Goal: Task Accomplishment & Management: Complete application form

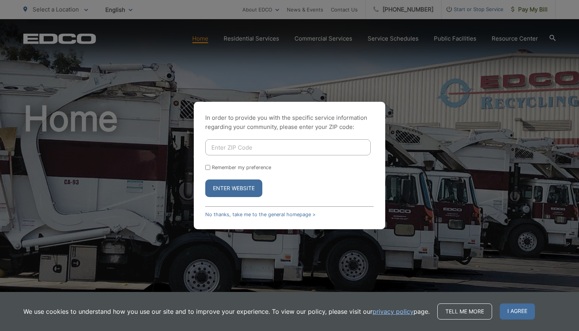
click at [250, 147] on input "Enter ZIP Code" at bounding box center [287, 147] width 165 height 16
type input "92069"
click at [230, 185] on button "Enter Website" at bounding box center [233, 189] width 57 height 18
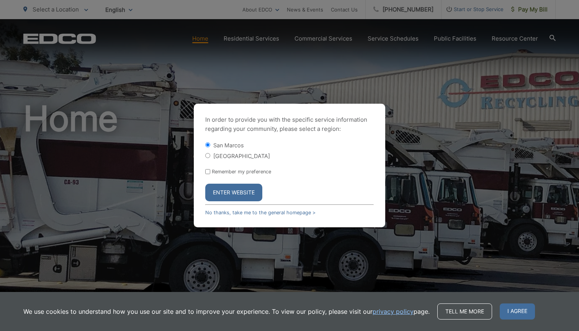
click at [209, 157] on input "[GEOGRAPHIC_DATA]" at bounding box center [207, 155] width 5 height 5
radio input "true"
click at [207, 147] on input "San Marcos" at bounding box center [207, 144] width 5 height 5
radio input "true"
click at [228, 194] on button "Enter Website" at bounding box center [233, 193] width 57 height 18
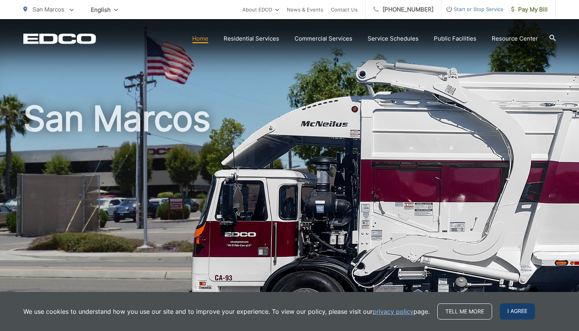
click at [520, 310] on span "I agree" at bounding box center [517, 312] width 35 height 16
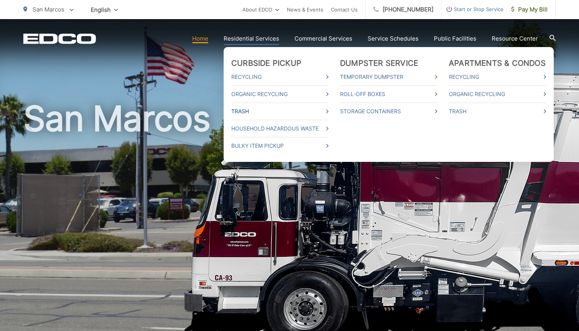
click at [245, 110] on link "Trash" at bounding box center [279, 111] width 97 height 9
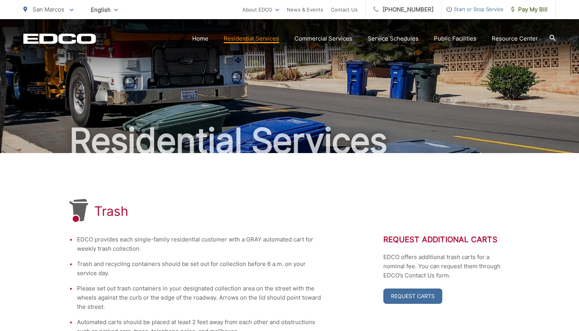
click at [472, 10] on span "Start or Stop Service" at bounding box center [472, 9] width 62 height 9
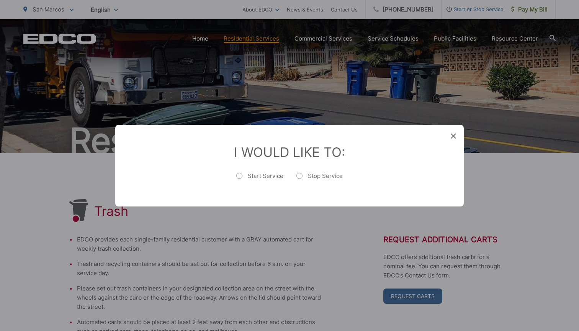
click at [240, 175] on label "Start Service" at bounding box center [259, 179] width 47 height 15
radio input "true"
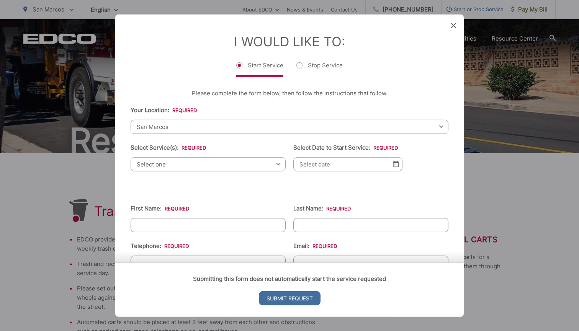
click at [212, 166] on span "Select one" at bounding box center [208, 164] width 155 height 14
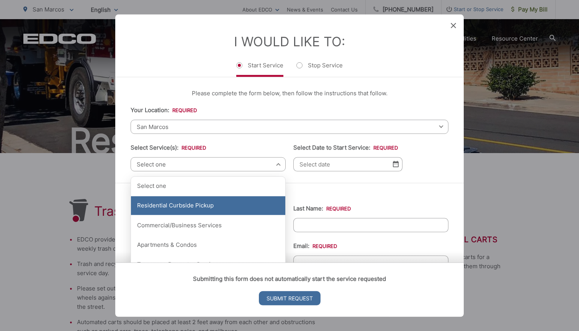
click at [198, 204] on div "Residential Curbside Pickup" at bounding box center [208, 205] width 154 height 19
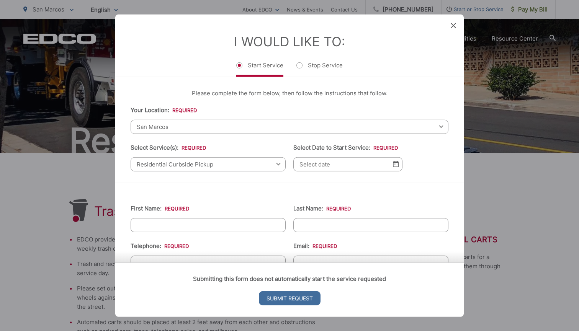
click at [396, 167] on img at bounding box center [396, 164] width 6 height 7
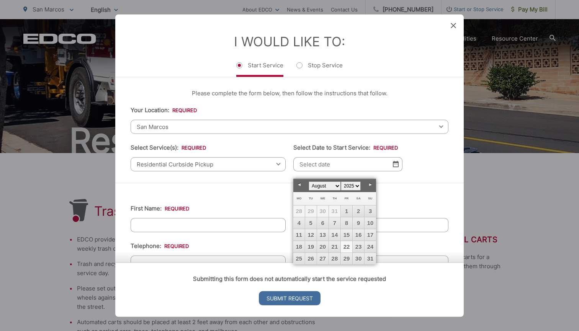
click at [348, 247] on link "22" at bounding box center [346, 246] width 11 height 11
type input "[DATE]"
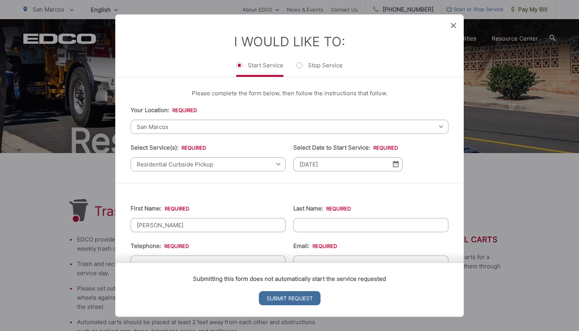
type input "[PERSON_NAME]"
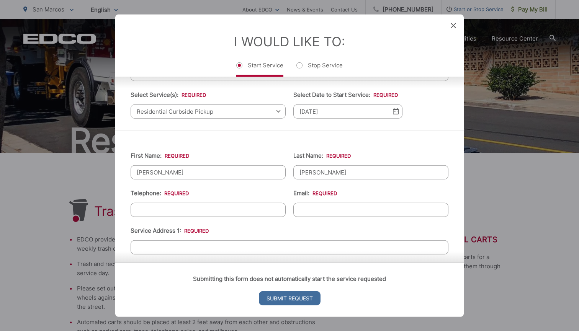
scroll to position [61, 0]
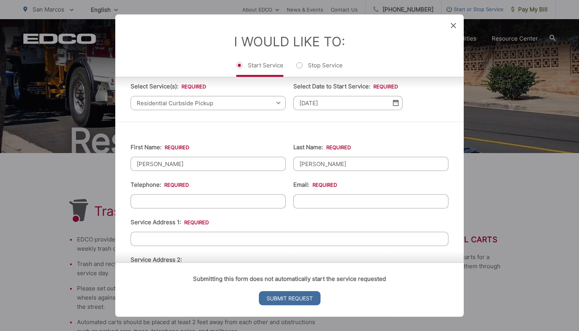
type input "[PERSON_NAME]"
type input "[PHONE_NUMBER]"
type input "[EMAIL_ADDRESS][DOMAIN_NAME]"
type input "[STREET_ADDRESS]"
click at [277, 296] on input "Submit Request" at bounding box center [290, 298] width 62 height 14
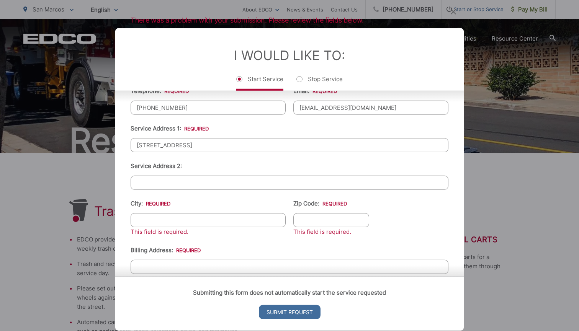
scroll to position [170, 0]
type input "[STREET_ADDRESS]"
type input "San Marcos"
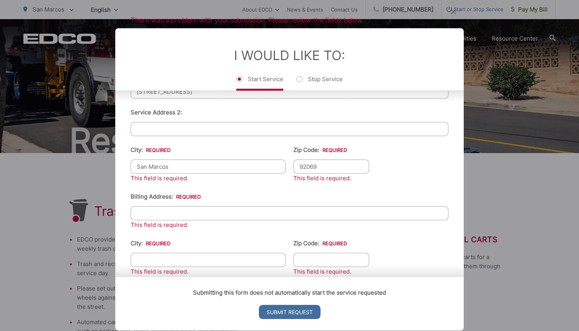
scroll to position [222, 0]
type input "92069"
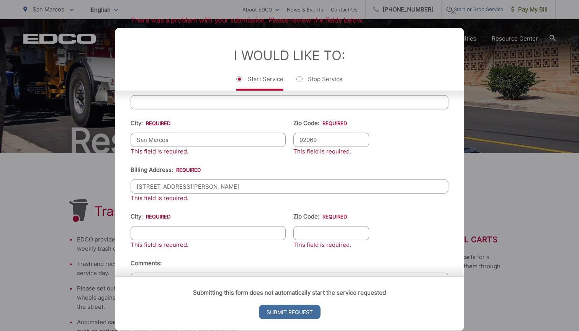
scroll to position [249, 0]
type input "[STREET_ADDRESS][PERSON_NAME]"
type input "San Marcos"
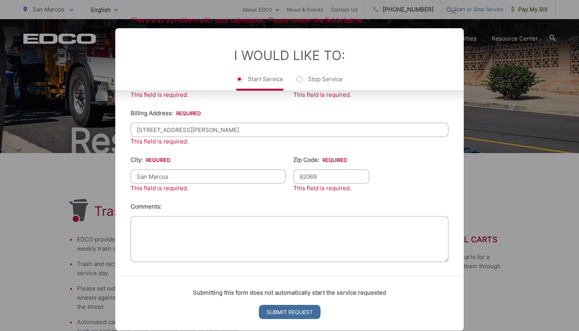
scroll to position [312, 0]
type input "92069"
click at [305, 314] on input "Submit Request" at bounding box center [290, 312] width 62 height 14
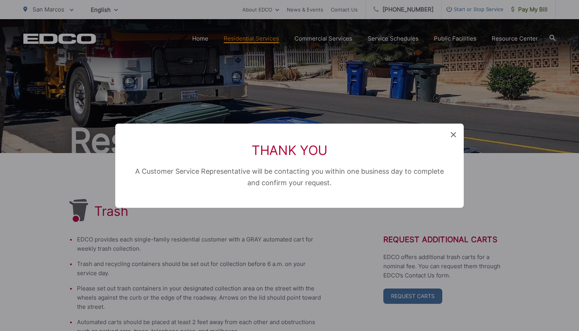
scroll to position [85, 0]
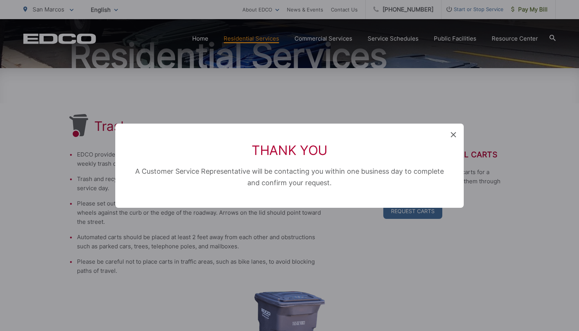
click at [454, 137] on icon at bounding box center [453, 134] width 5 height 5
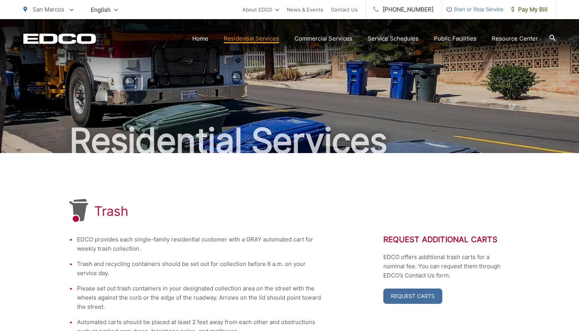
scroll to position [0, 0]
